Goal: Answer question/provide support

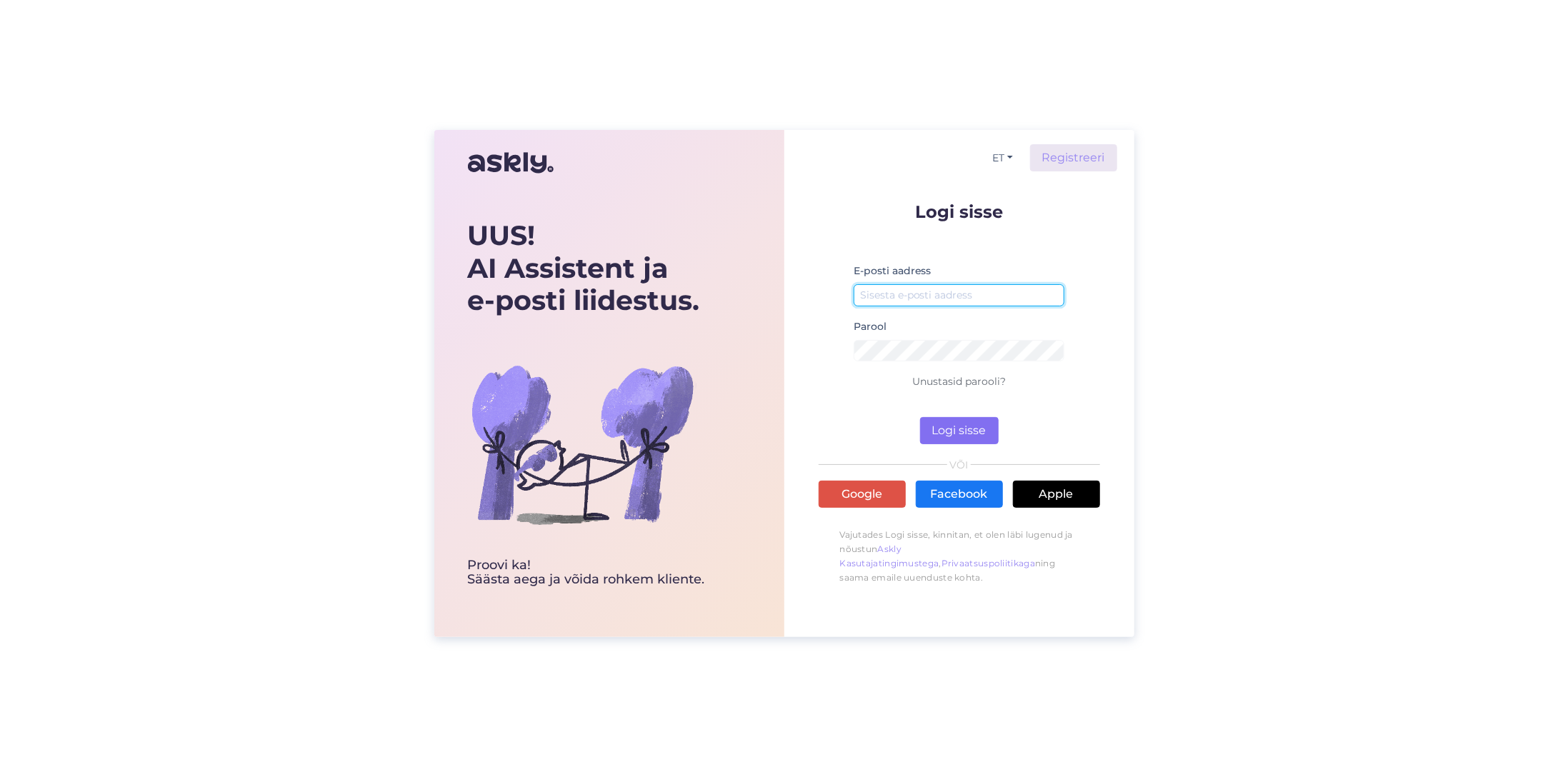
type input "[EMAIL_ADDRESS][DOMAIN_NAME]"
click at [957, 431] on button "Logi sisse" at bounding box center [959, 431] width 79 height 27
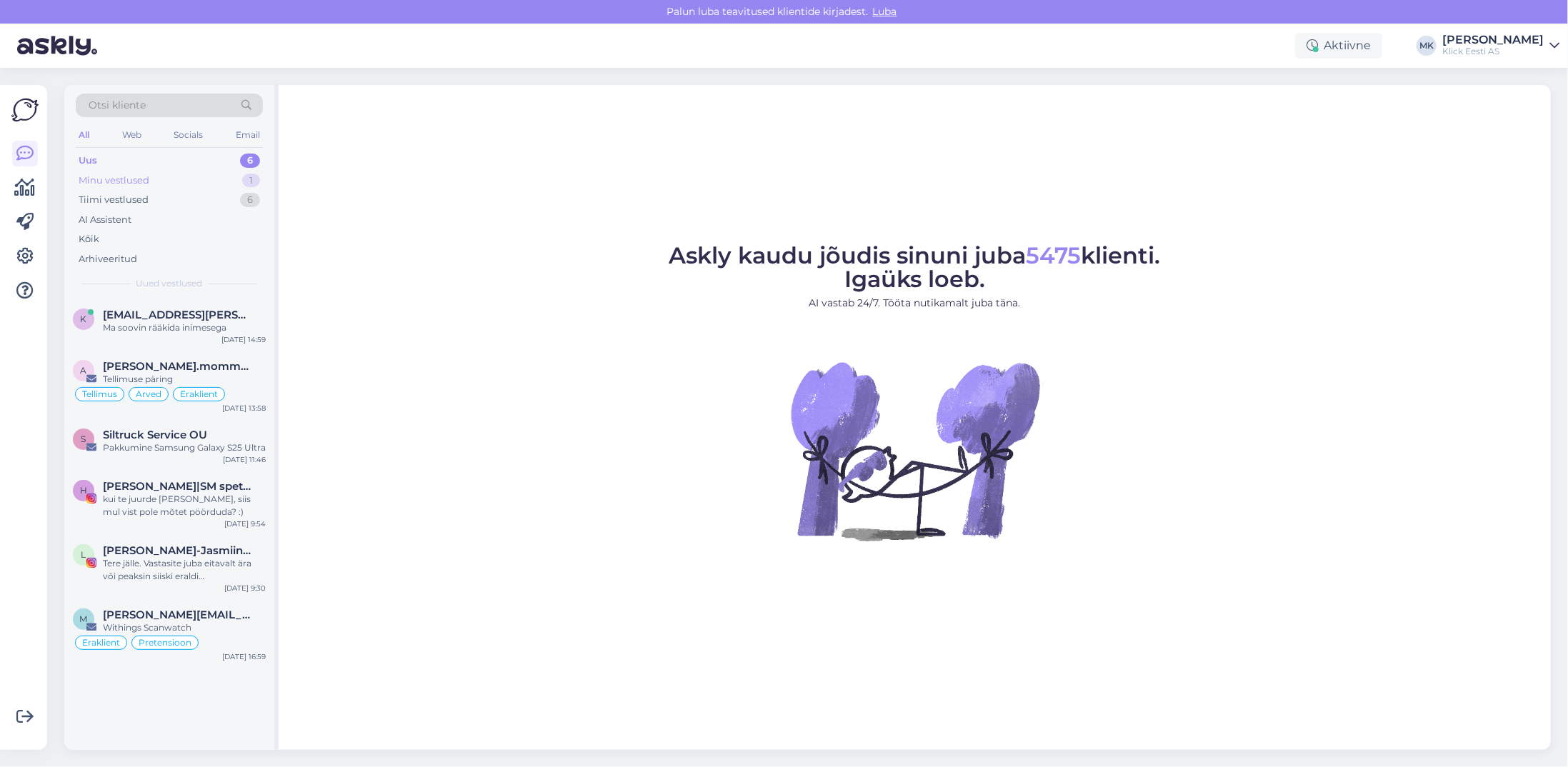
click at [133, 174] on div "Minu vestlused" at bounding box center [113, 181] width 71 height 14
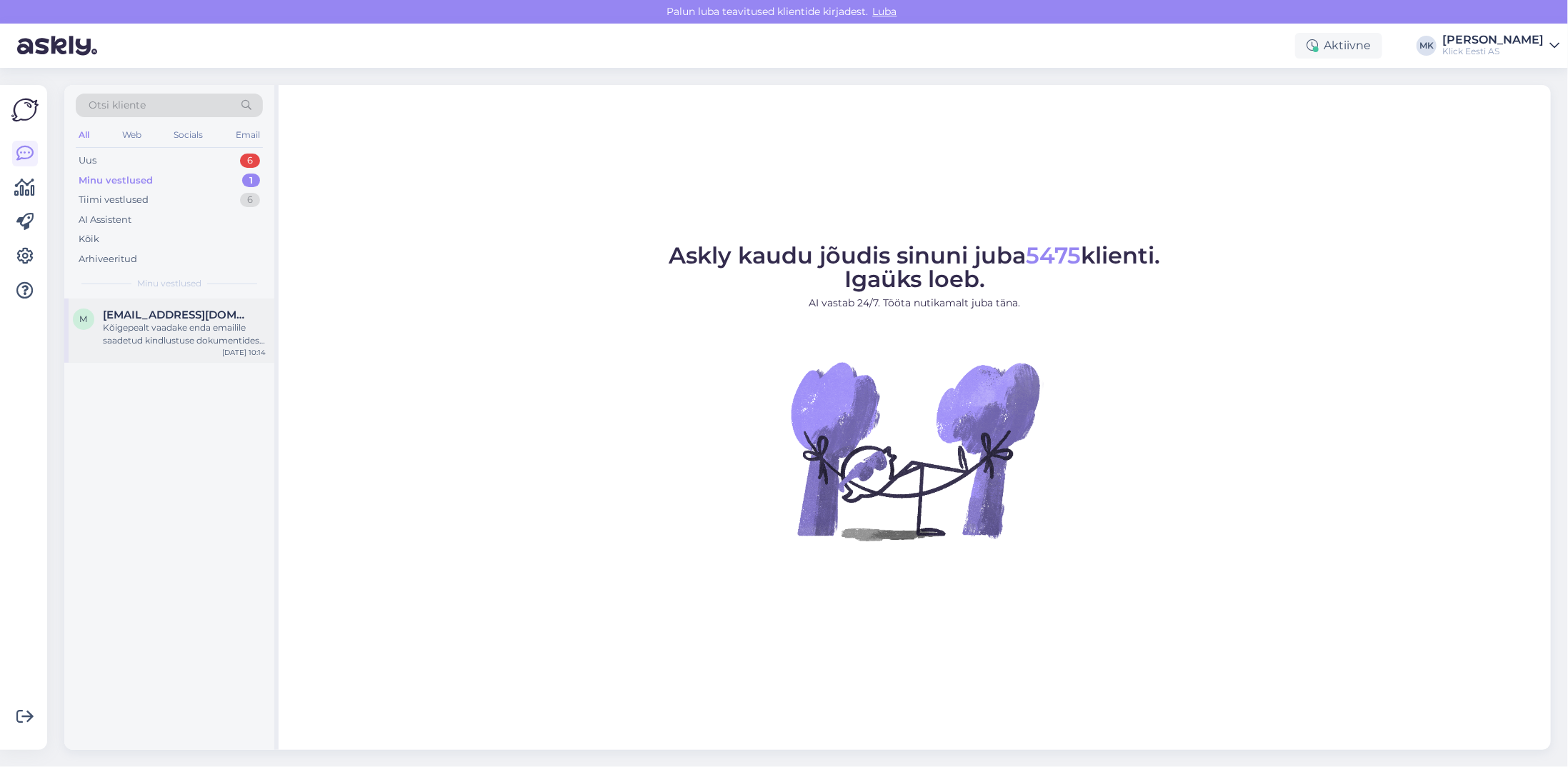
click at [152, 324] on div "Kõigepealt vaadake enda emailile saadetud kindlustuse dokumentidest, kas tegemi…" at bounding box center [184, 334] width 163 height 25
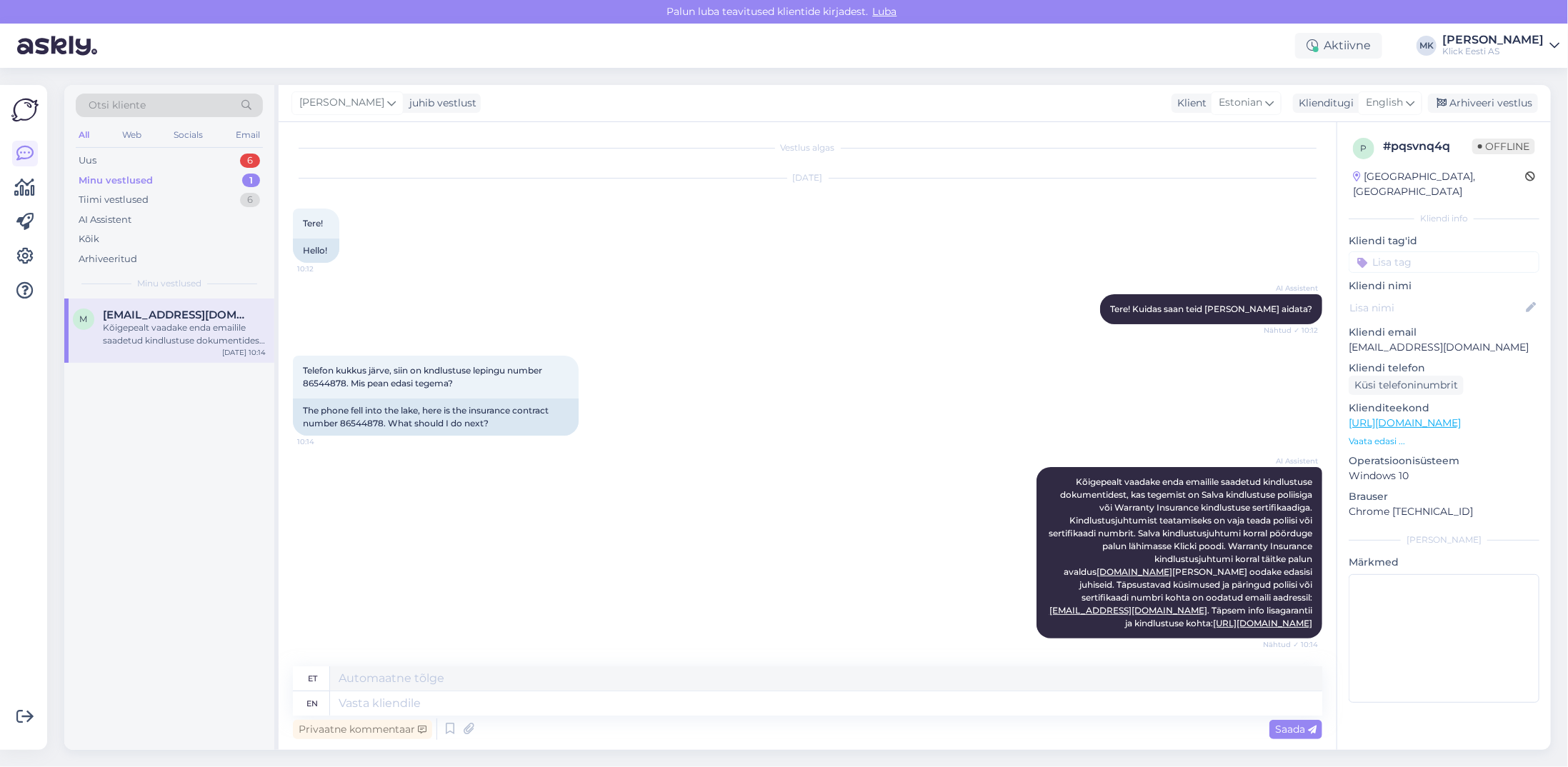
scroll to position [4, 0]
click at [374, 729] on div "Privaatne kommentaar" at bounding box center [362, 730] width 140 height 19
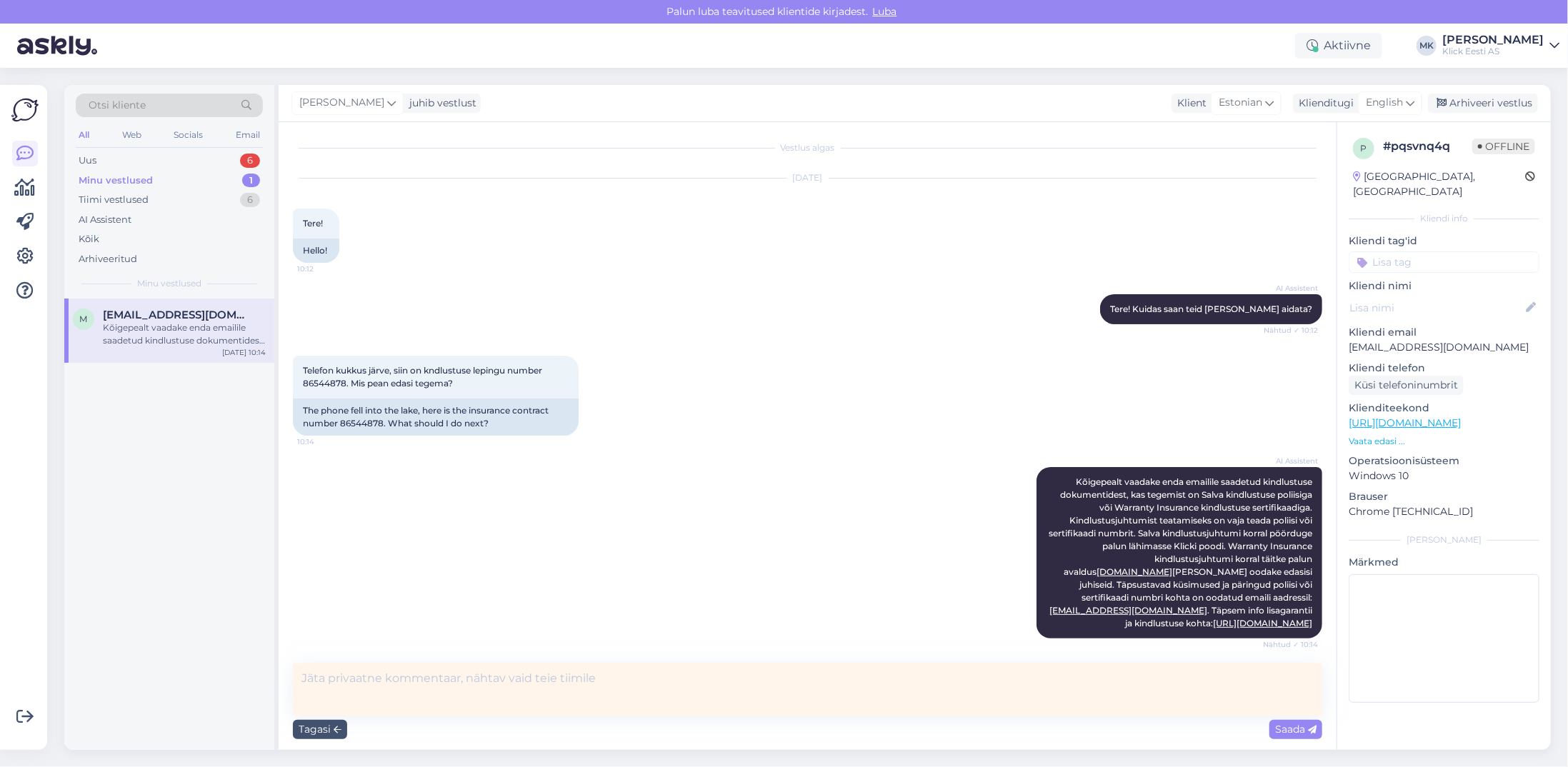
click at [392, 680] on textarea at bounding box center [807, 690] width 1029 height 52
click at [392, 683] on textarea "Salva vastas ise kliendile, email edastatud." at bounding box center [807, 690] width 1029 height 52
drag, startPoint x: 591, startPoint y: 685, endPoint x: 475, endPoint y: 684, distance: 116.0
click at [475, 684] on textarea "Salva vastas ise sellele kliendile, email edastatud." at bounding box center [807, 690] width 1029 height 52
type textarea "Salva vastas ise sellele kliendile."
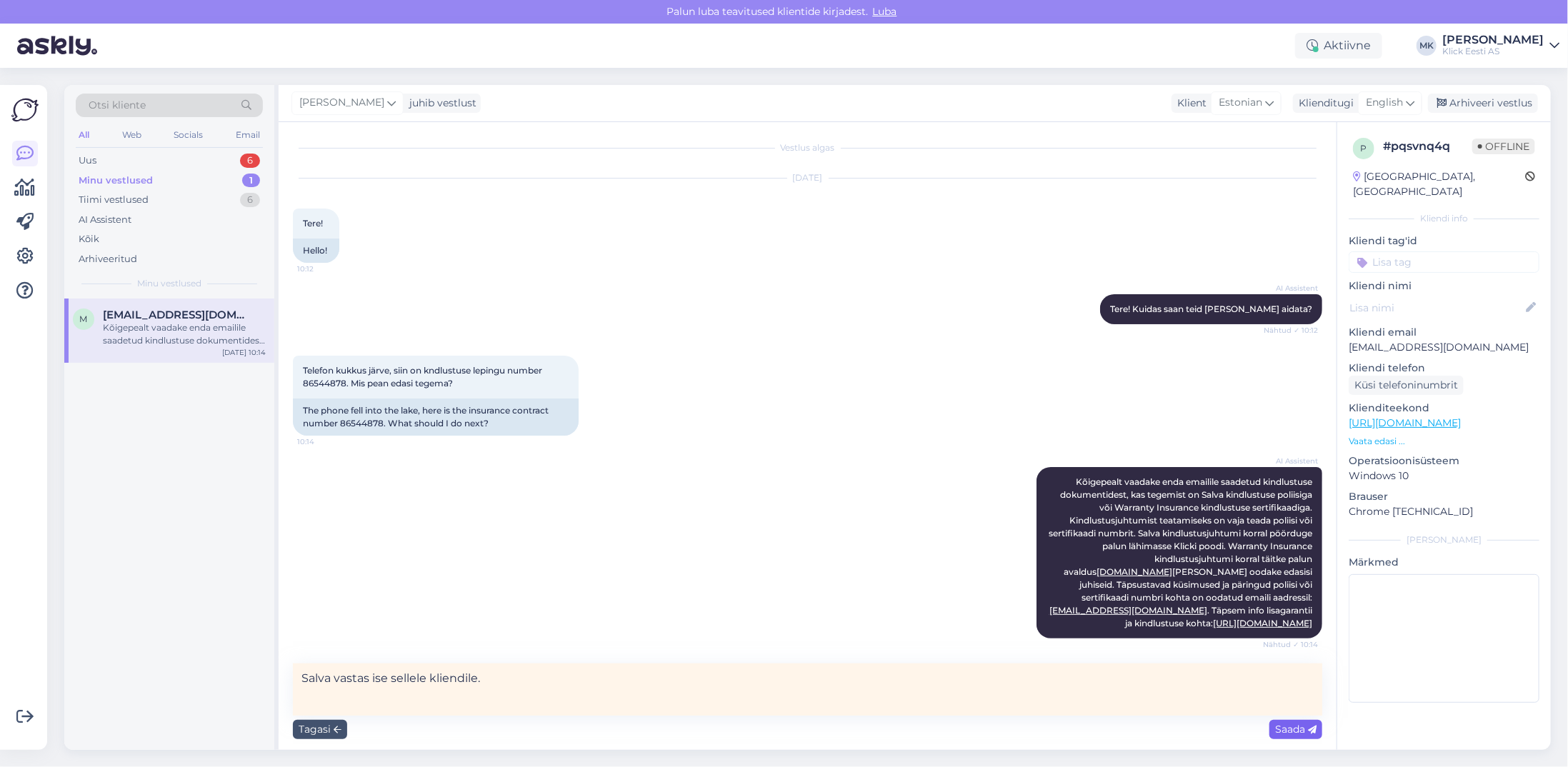
click at [1293, 732] on span "Saada" at bounding box center [1296, 729] width 41 height 13
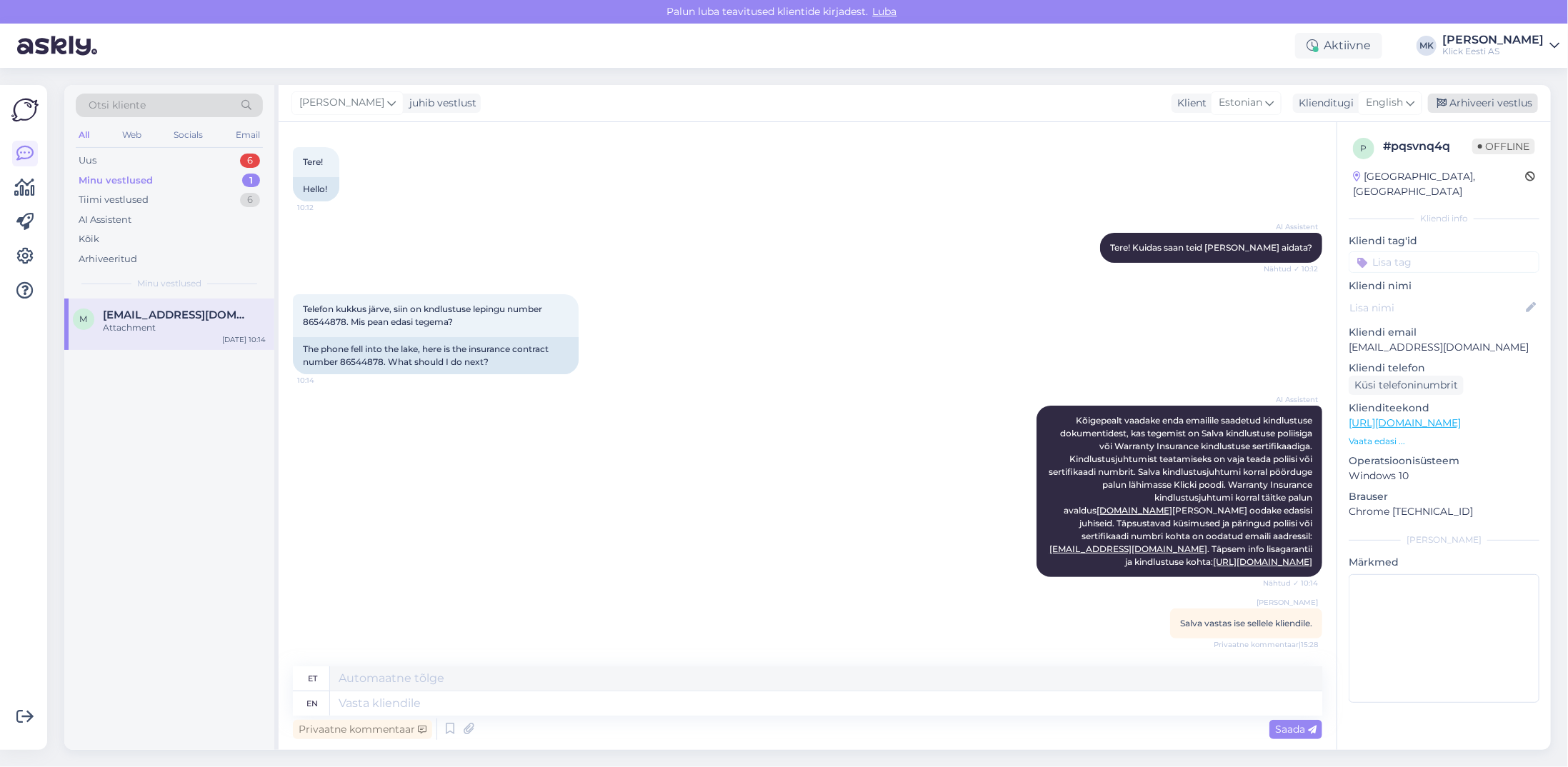
click at [1482, 109] on div "Arhiveeri vestlus" at bounding box center [1482, 103] width 110 height 19
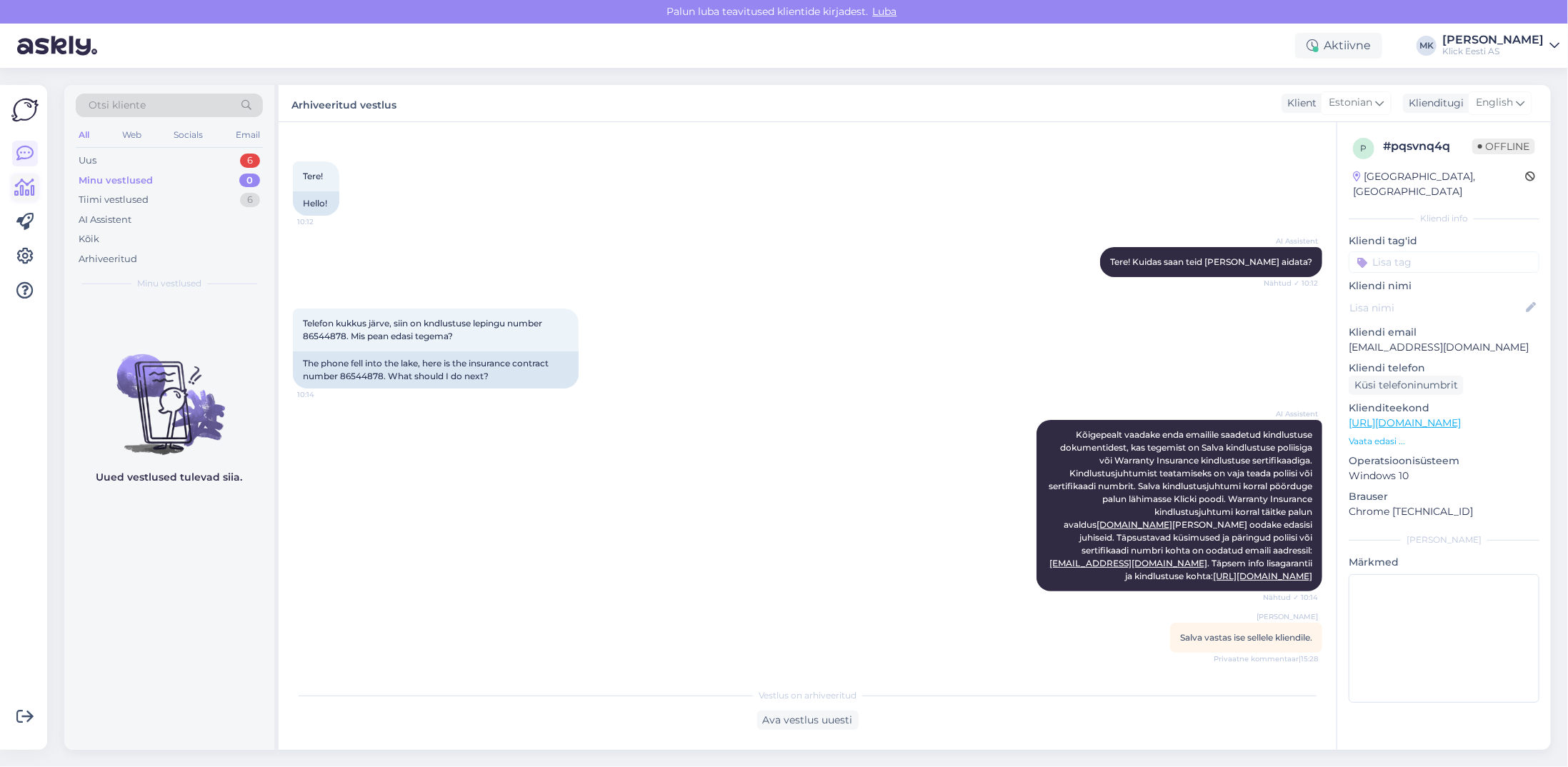
click at [33, 187] on icon at bounding box center [25, 188] width 21 height 17
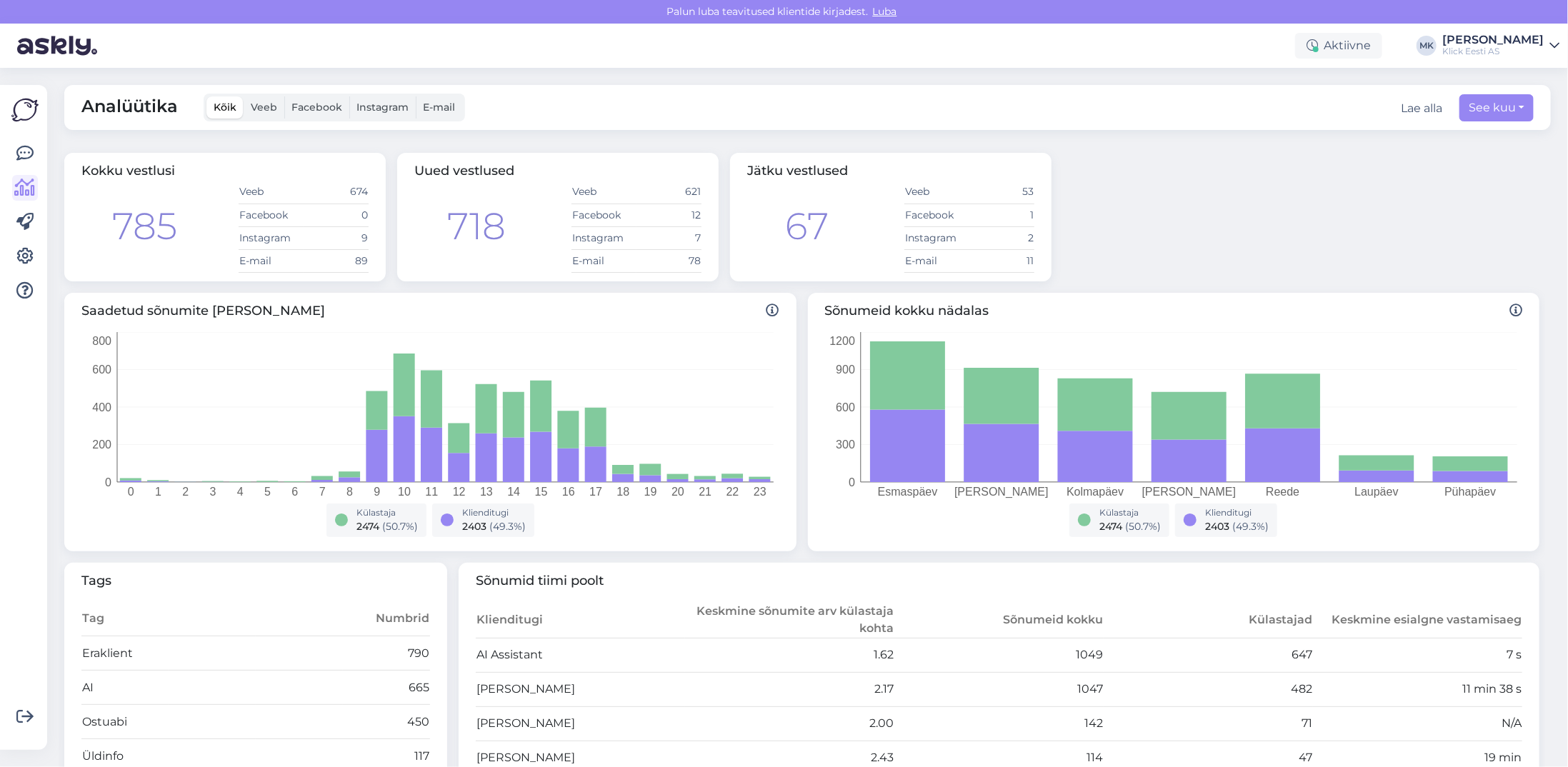
scroll to position [428, 0]
